Goal: Task Accomplishment & Management: Manage account settings

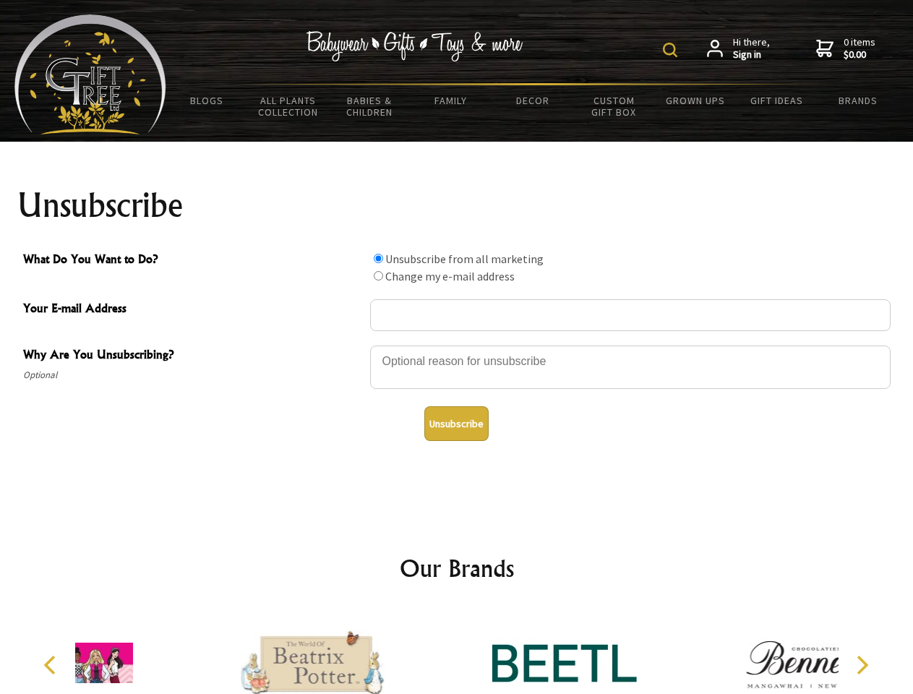
click at [673, 50] on img at bounding box center [670, 50] width 14 height 14
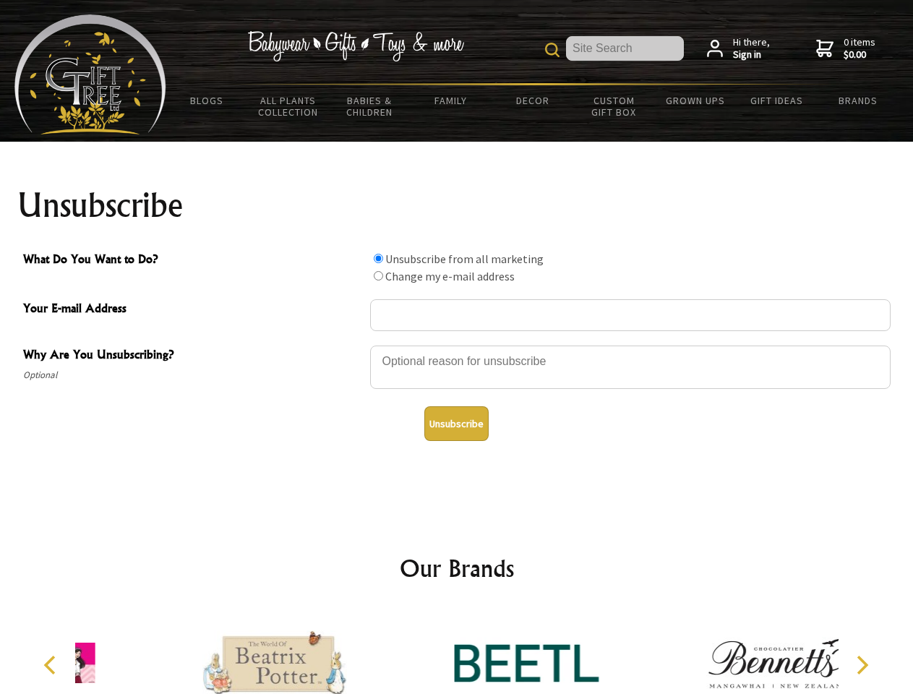
click at [457, 345] on div at bounding box center [630, 369] width 521 height 51
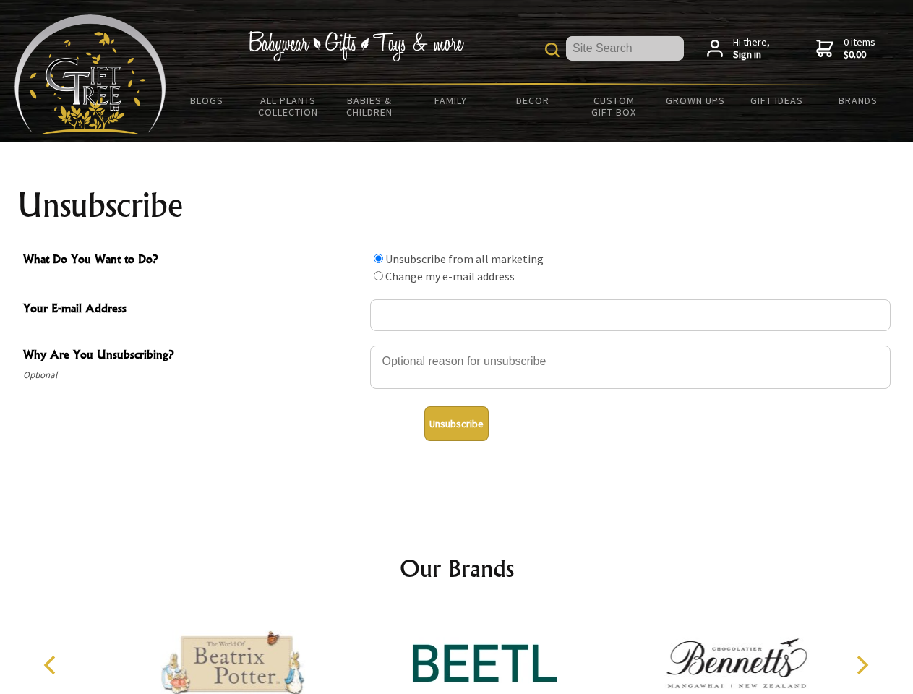
click at [378, 258] on input "What Do You Want to Do?" at bounding box center [378, 258] width 9 height 9
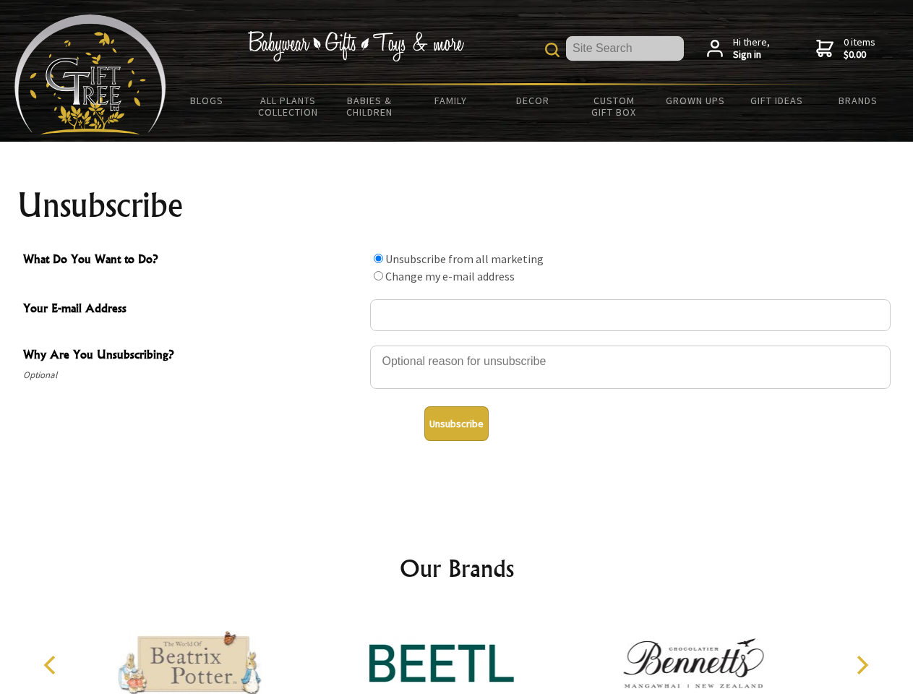
click at [378, 276] on input "What Do You Want to Do?" at bounding box center [378, 275] width 9 height 9
radio input "true"
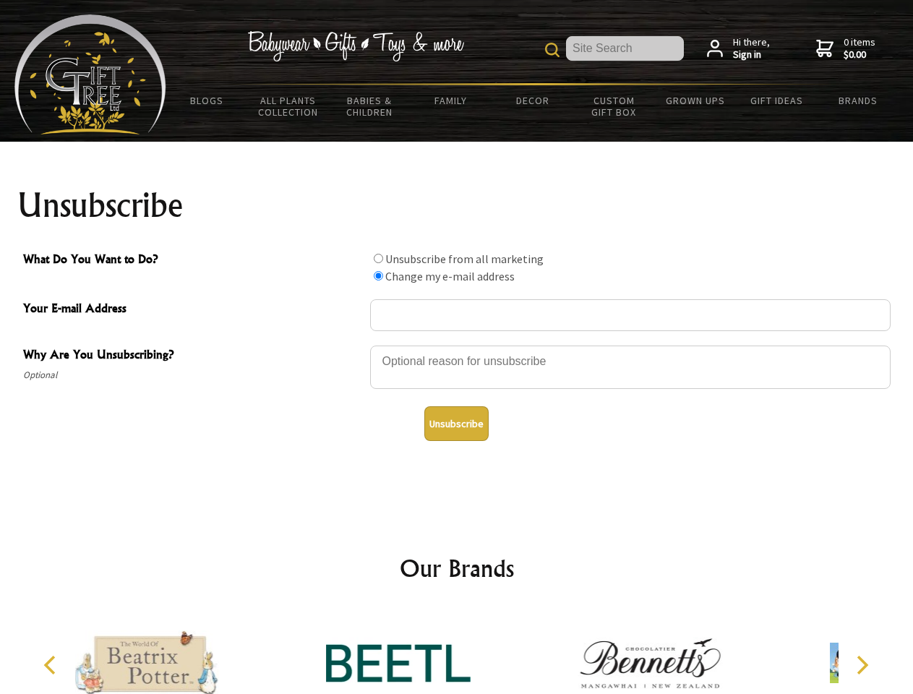
click at [456, 424] on button "Unsubscribe" at bounding box center [457, 423] width 64 height 35
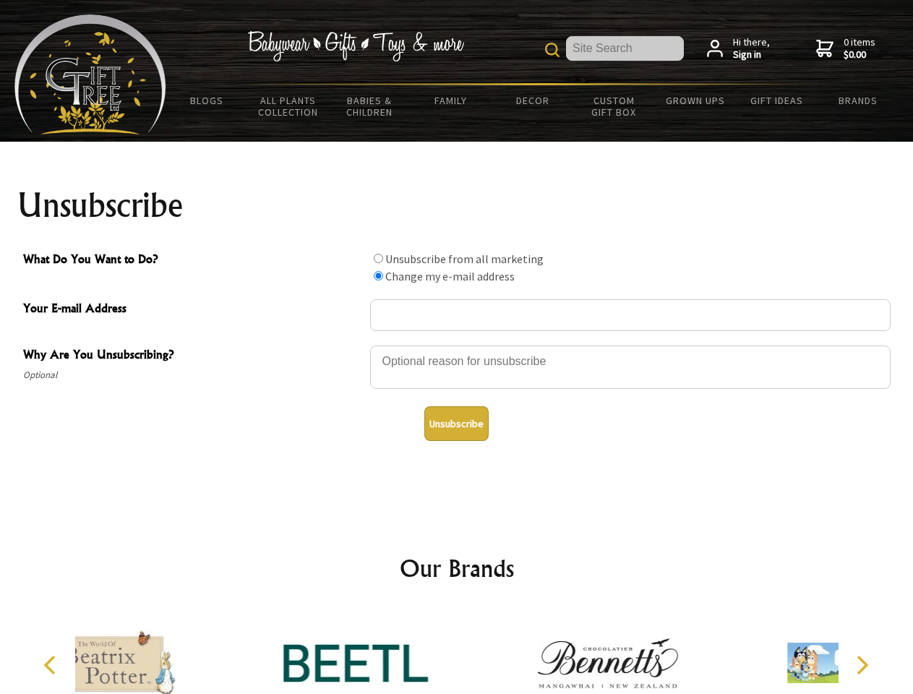
click at [482, 652] on div at bounding box center [608, 665] width 252 height 113
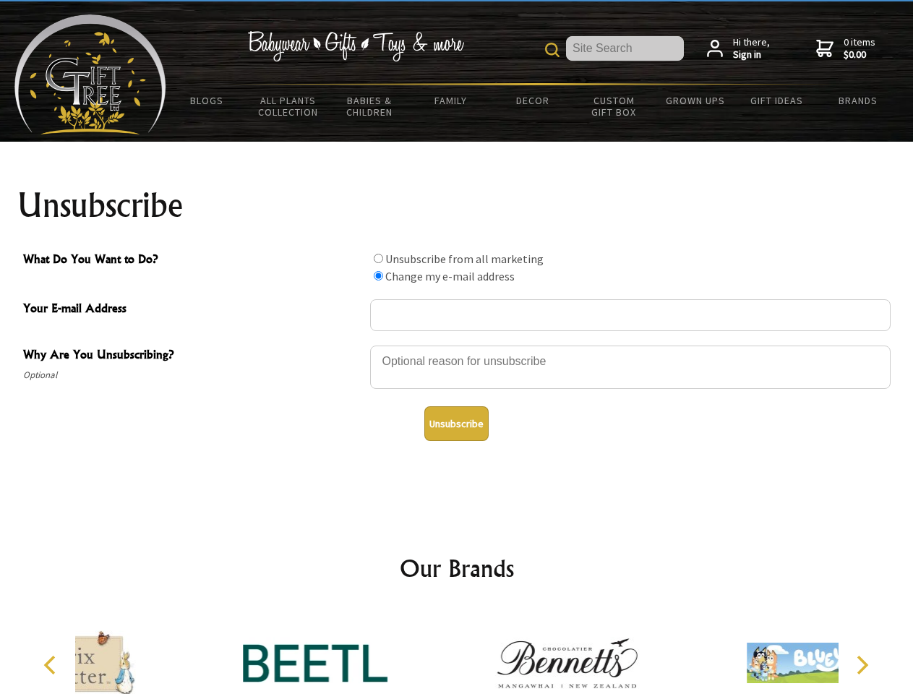
click at [52, 665] on icon "Previous" at bounding box center [51, 665] width 19 height 19
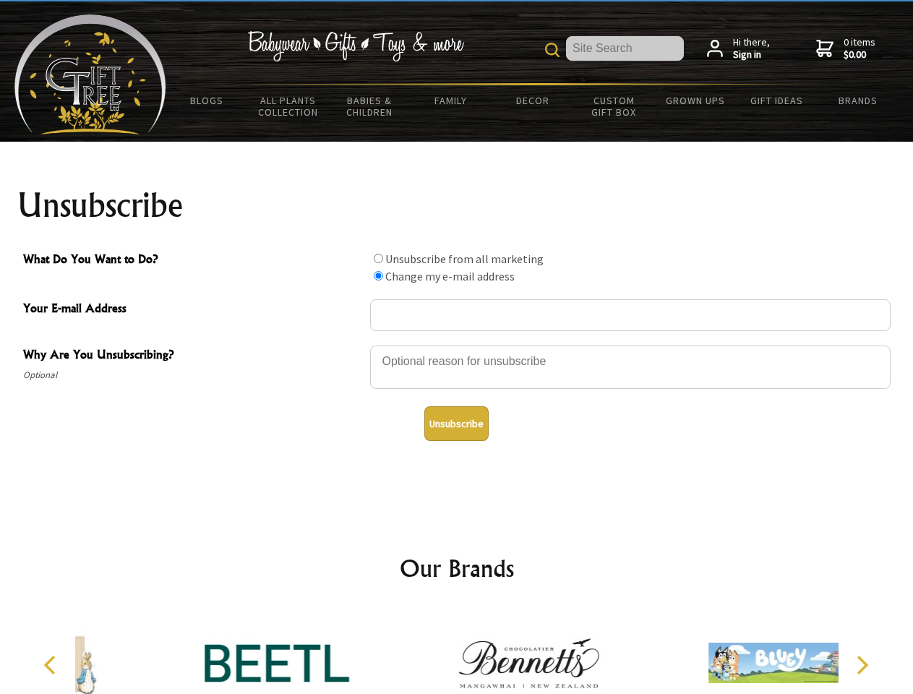
click at [862, 665] on icon "Next" at bounding box center [861, 665] width 19 height 19
